Goal: Task Accomplishment & Management: Manage account settings

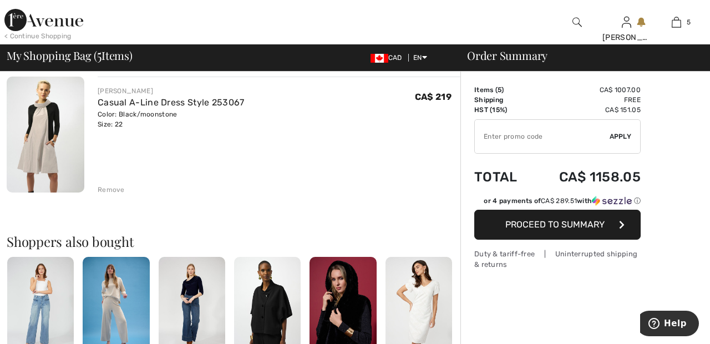
scroll to position [591, 0]
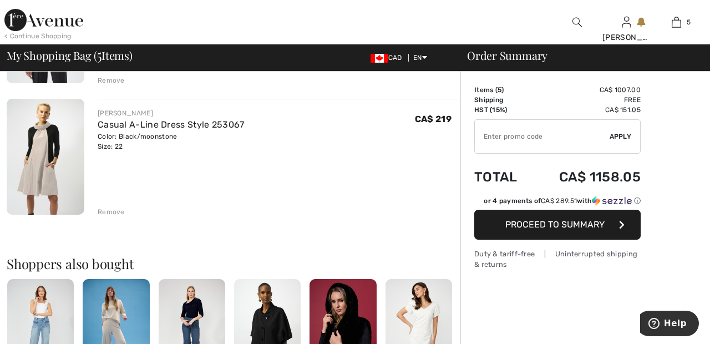
click at [117, 216] on div "Remove" at bounding box center [111, 212] width 27 height 10
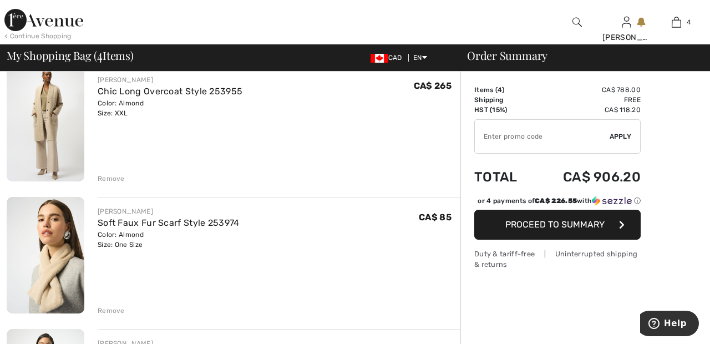
scroll to position [229, 0]
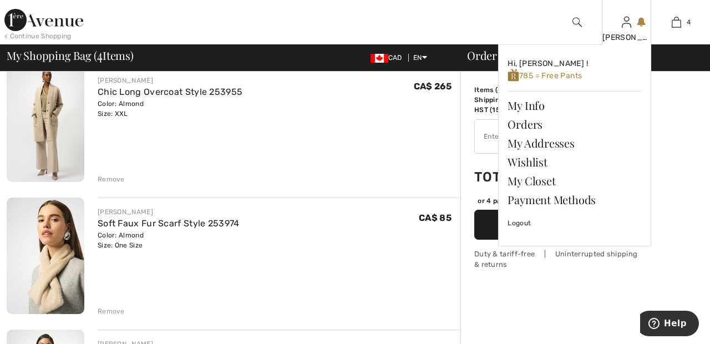
click at [631, 28] on img at bounding box center [626, 22] width 9 height 13
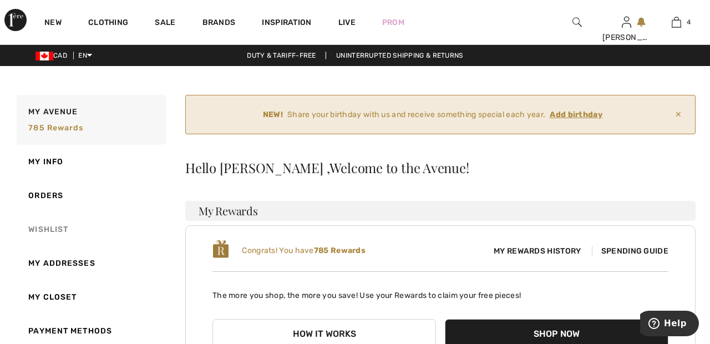
click at [63, 229] on link "Wishlist" at bounding box center [90, 230] width 152 height 34
